Goal: Information Seeking & Learning: Learn about a topic

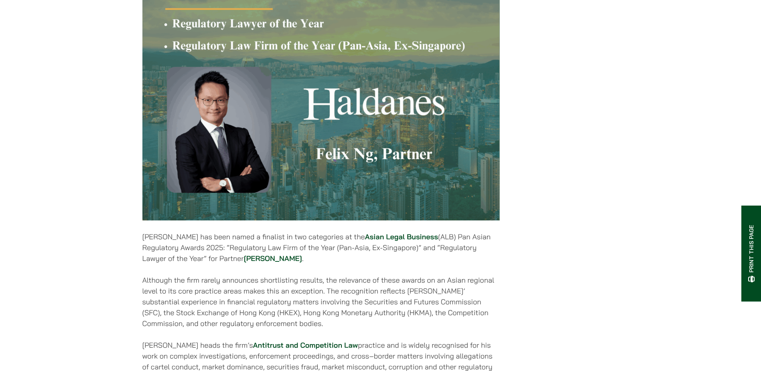
scroll to position [281, 0]
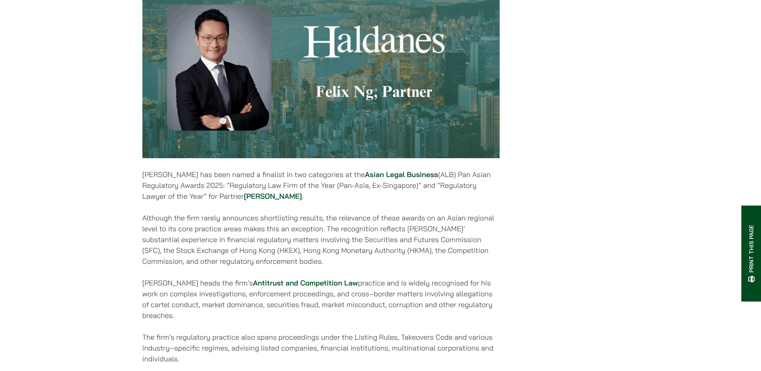
click at [375, 179] on link "Asian Legal Business" at bounding box center [401, 174] width 73 height 9
click at [262, 200] on link "Felix Ng" at bounding box center [273, 195] width 58 height 9
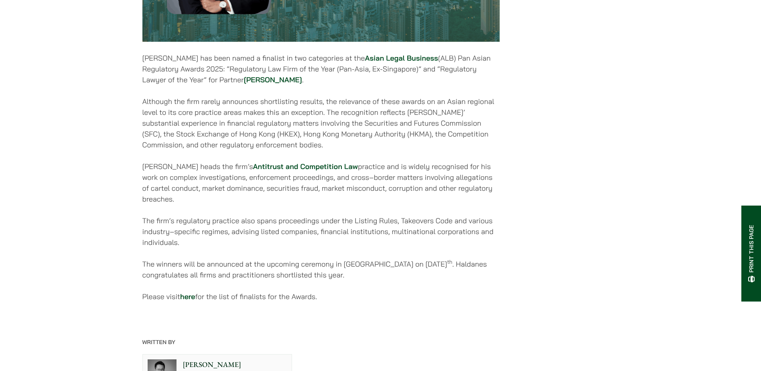
scroll to position [401, 0]
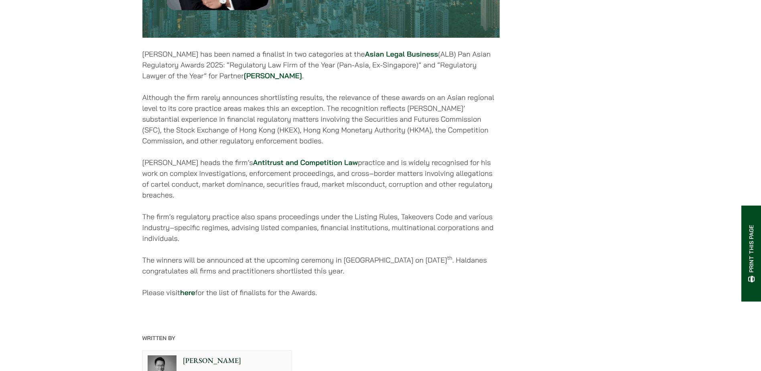
click at [305, 167] on link "Antitrust and Competition Law" at bounding box center [305, 162] width 105 height 9
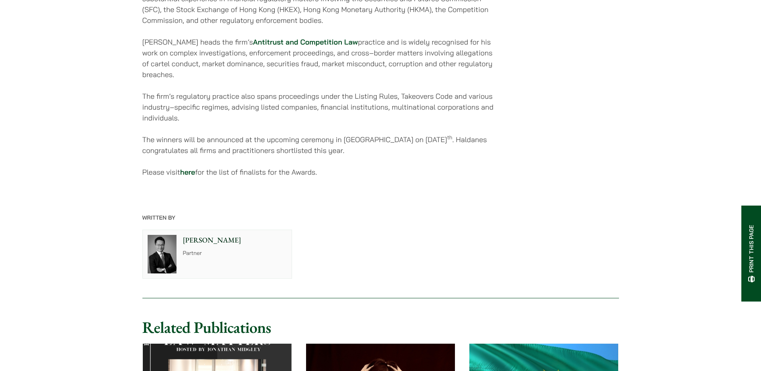
click at [185, 167] on link "here" at bounding box center [187, 171] width 15 height 9
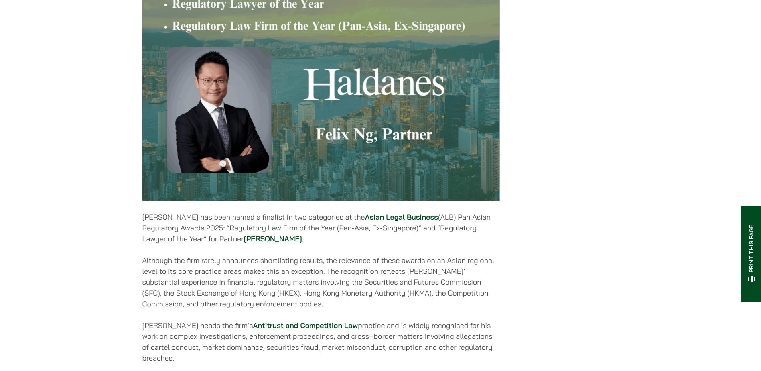
scroll to position [0, 0]
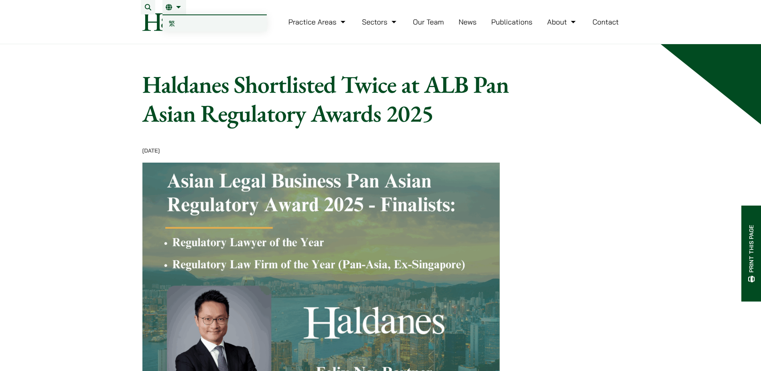
click at [174, 24] on span "繁" at bounding box center [172, 23] width 6 height 8
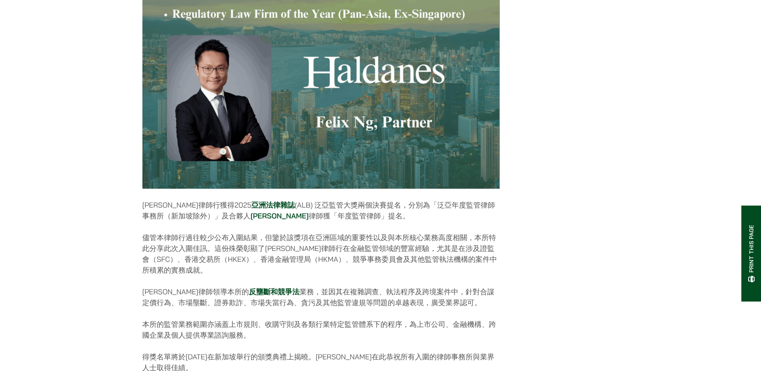
scroll to position [321, 0]
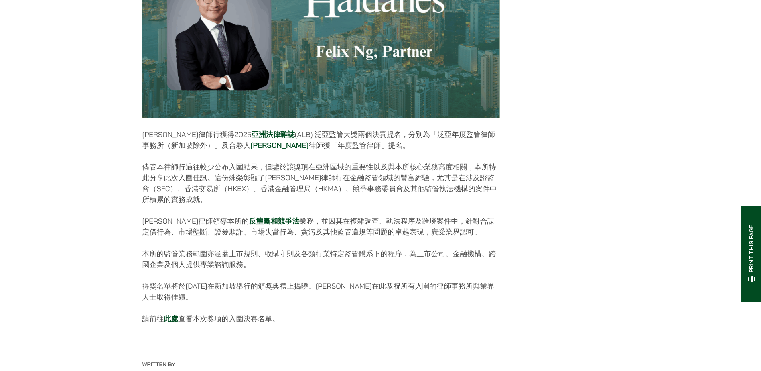
click at [252, 139] on link "亞洲法律雜誌" at bounding box center [273, 134] width 43 height 9
click at [251, 150] on link "伍家豪" at bounding box center [280, 144] width 58 height 9
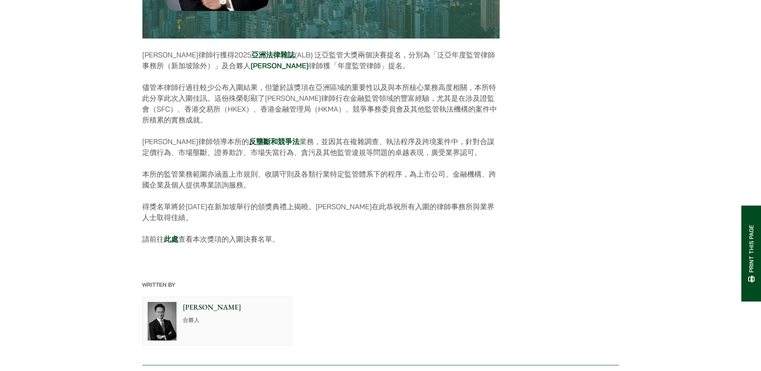
scroll to position [401, 0]
click at [250, 145] on link "反壟斷和競爭法" at bounding box center [274, 140] width 51 height 9
click at [172, 243] on link "此處" at bounding box center [171, 237] width 14 height 9
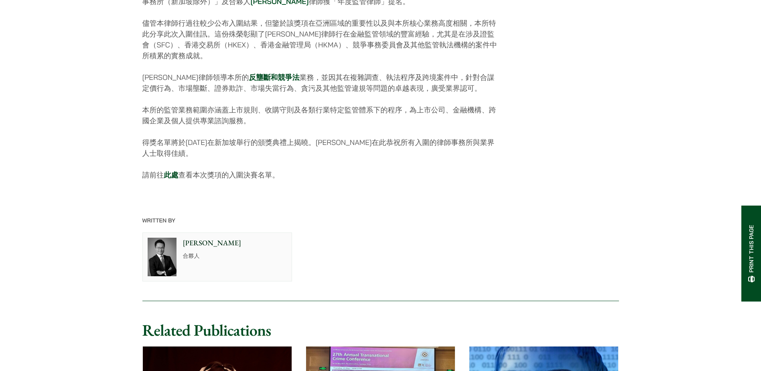
scroll to position [562, 0]
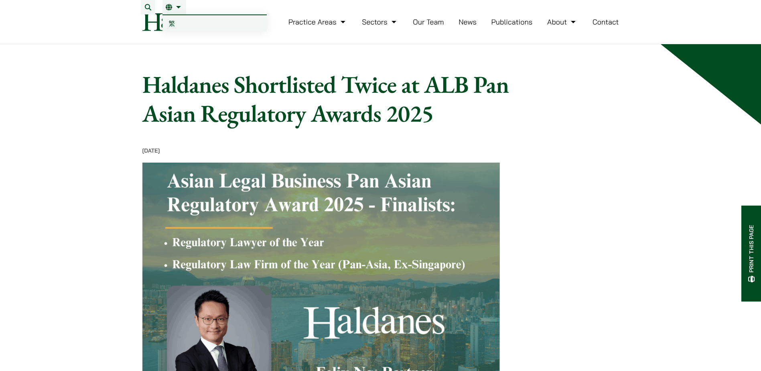
click at [170, 19] on link "繁" at bounding box center [214, 23] width 104 height 16
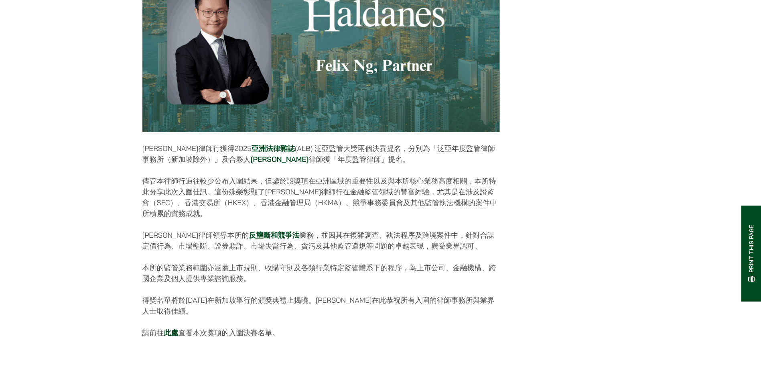
scroll to position [361, 0]
